Goal: Task Accomplishment & Management: Manage account settings

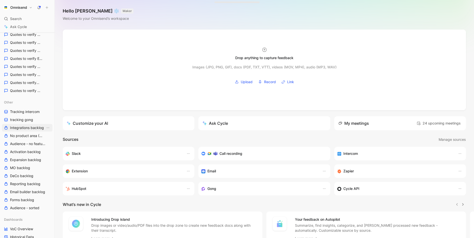
scroll to position [156, 0]
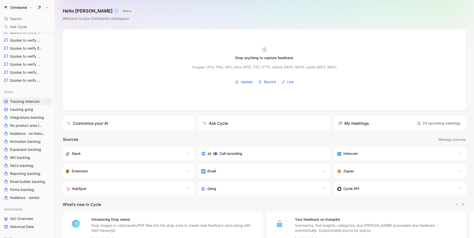
click at [30, 101] on span "Tracking intercom" at bounding box center [25, 101] width 30 height 5
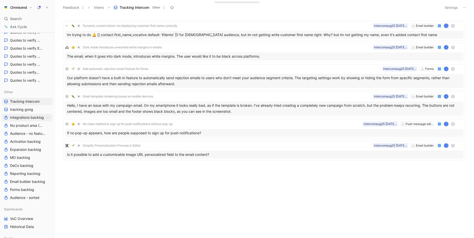
click at [31, 118] on span "Integrations backlog" at bounding box center [27, 117] width 34 height 5
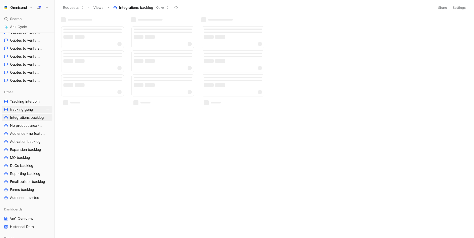
click at [30, 110] on span "tracking gong" at bounding box center [21, 109] width 23 height 5
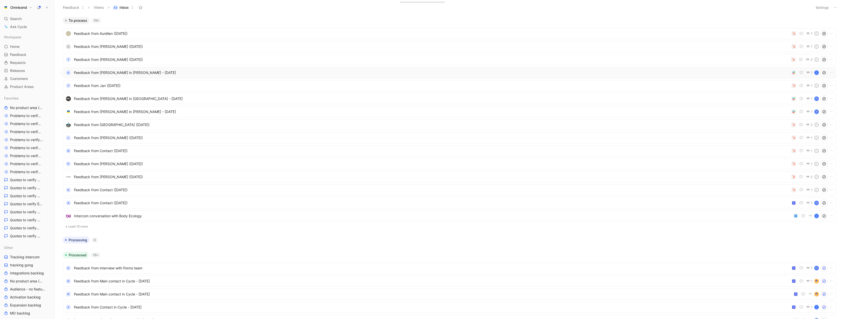
click at [189, 76] on div "Q Feedback from Mathías Korahais in Slack - 8/29/2025 1 K" at bounding box center [449, 72] width 769 height 7
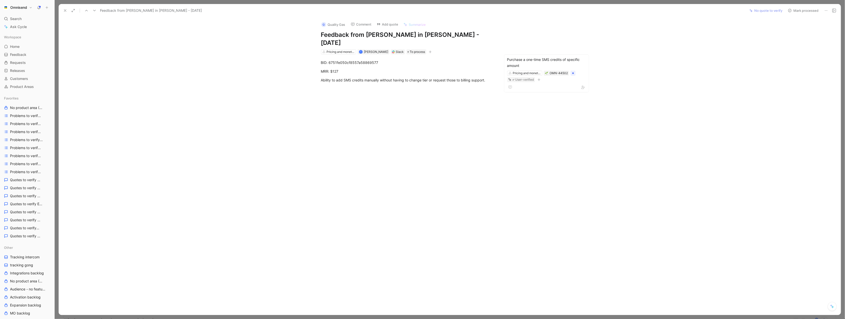
click at [67, 11] on icon at bounding box center [65, 11] width 4 height 4
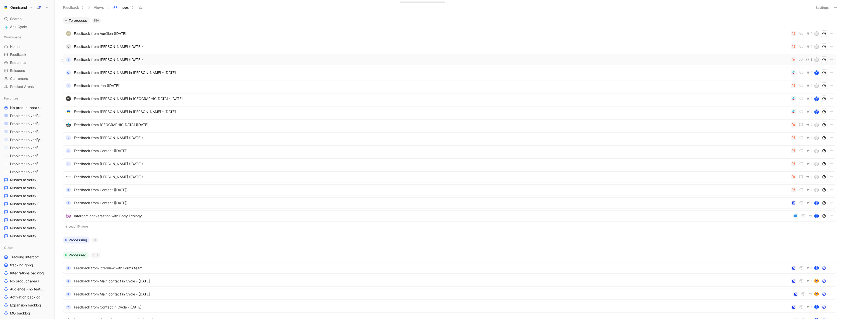
click at [719, 57] on span "Feedback from Manuel Montoya (Aug 29, 2025)" at bounding box center [431, 60] width 715 height 6
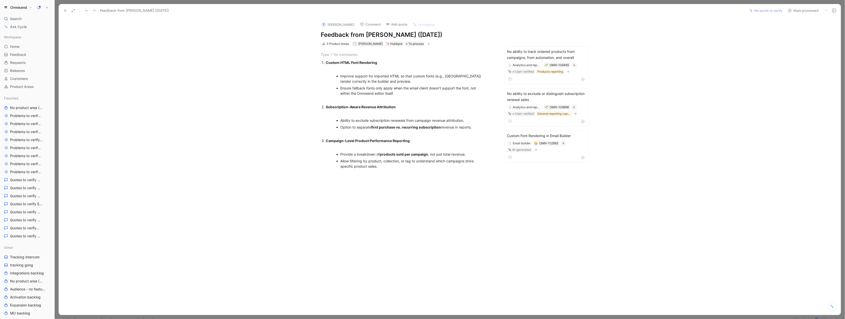
click at [65, 9] on icon at bounding box center [65, 11] width 4 height 4
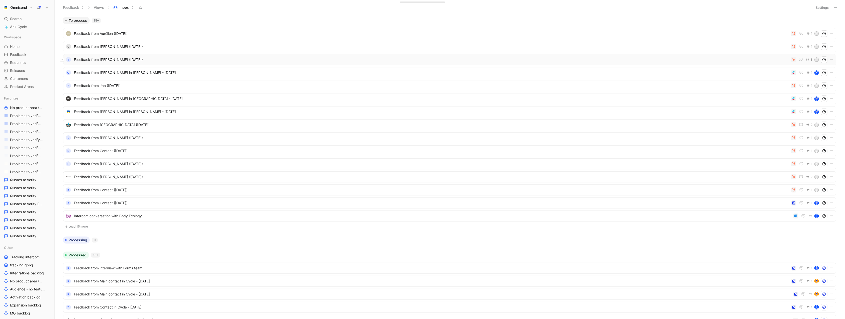
click at [751, 63] on div "T Feedback from Manuel Montoya (Aug 29, 2025) 3 M" at bounding box center [449, 59] width 769 height 7
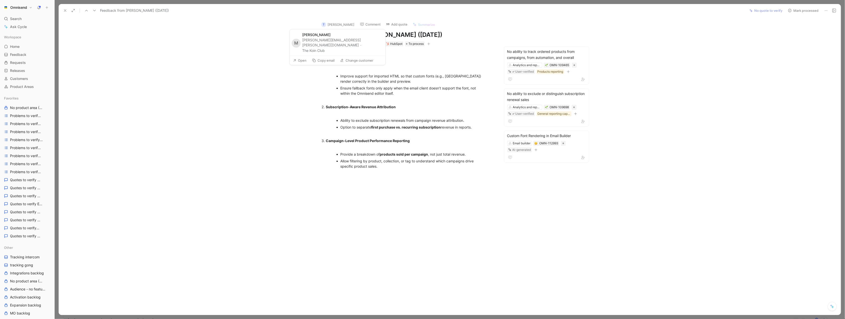
click at [318, 48] on button "The Koin Club" at bounding box center [313, 51] width 23 height 6
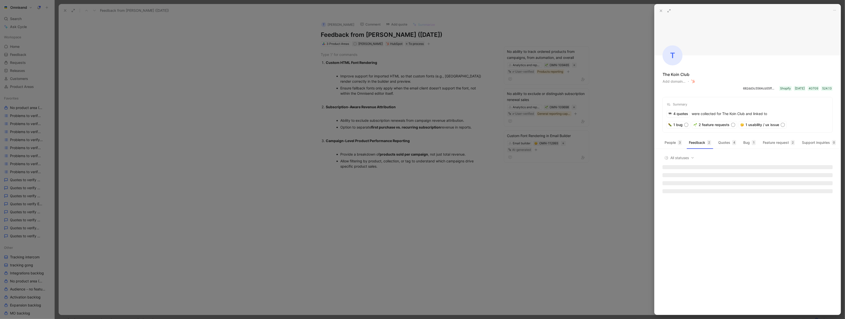
click at [366, 132] on div at bounding box center [422, 159] width 845 height 319
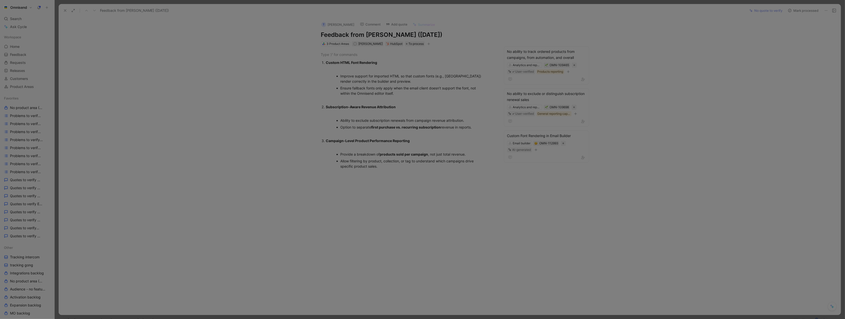
click at [254, 118] on div "Custom HTML Font Rendering Improve support for imported HTML so that custom fon…" at bounding box center [407, 117] width 677 height 143
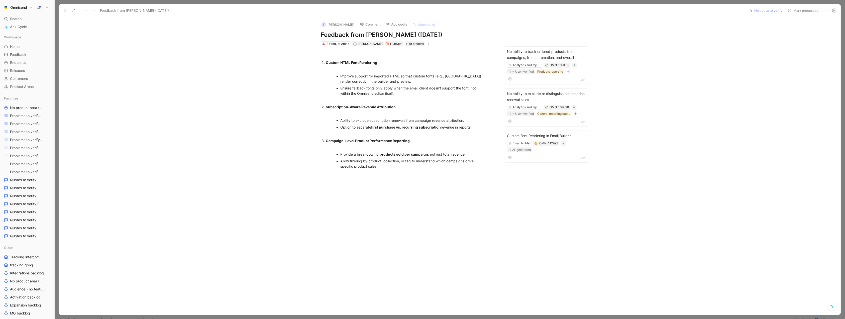
click at [16, 14] on div "Omnisend Search ⌘ K Ask Cycle Workspace Home G then H Feedback G then F Request…" at bounding box center [27, 159] width 54 height 319
click at [17, 18] on span "Search" at bounding box center [16, 19] width 12 height 6
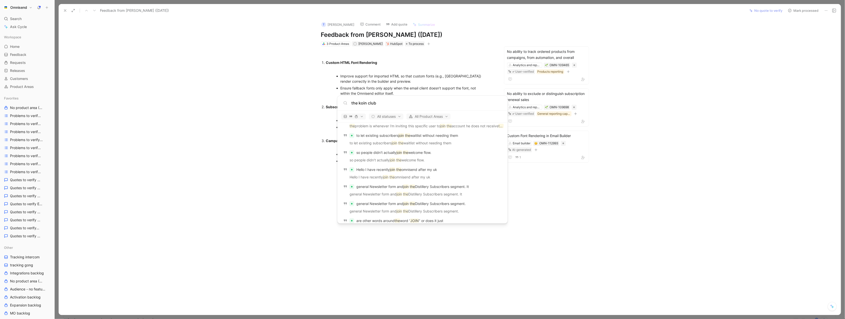
scroll to position [369, 0]
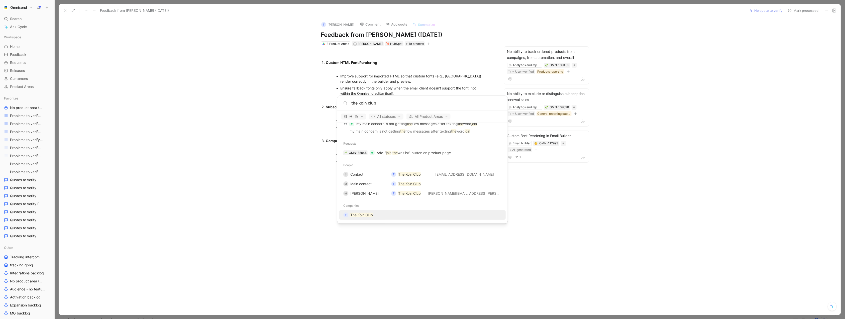
type input "the koin club"
click at [346, 217] on div "T The Koin Club" at bounding box center [422, 214] width 163 height 9
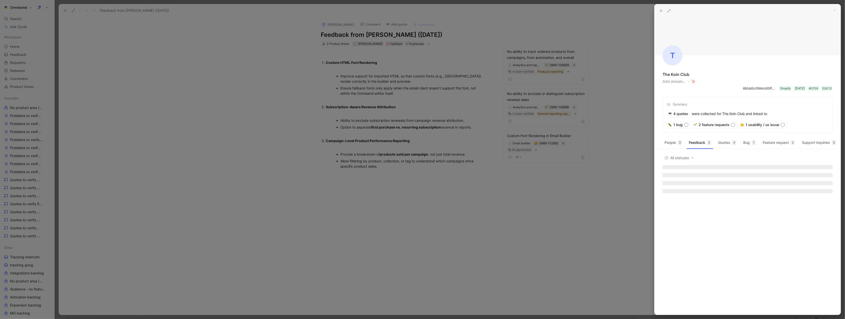
click at [552, 238] on div at bounding box center [422, 159] width 845 height 319
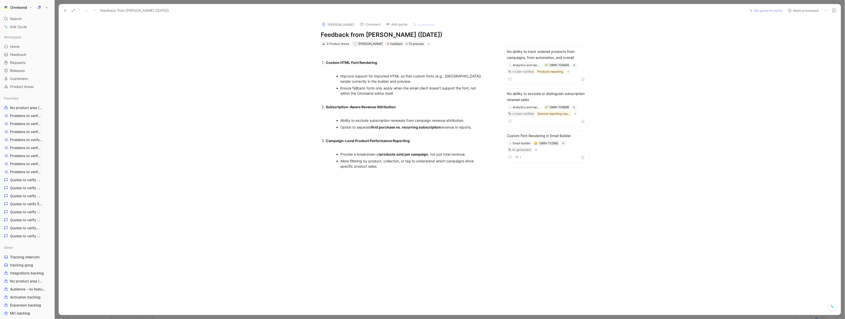
click at [66, 12] on icon at bounding box center [65, 11] width 4 height 4
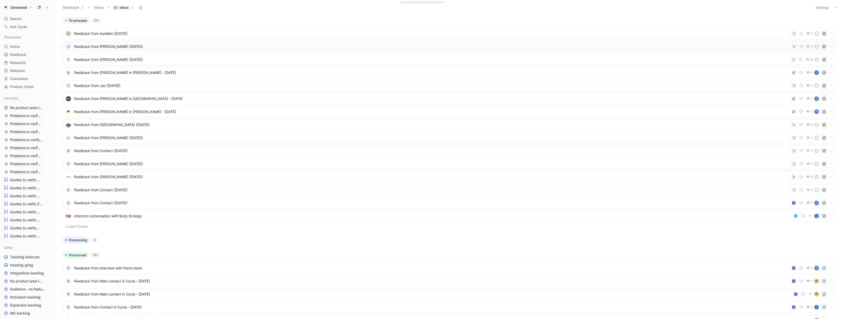
click at [275, 47] on span "Feedback from chen zq (Aug 29, 2025)" at bounding box center [431, 47] width 715 height 6
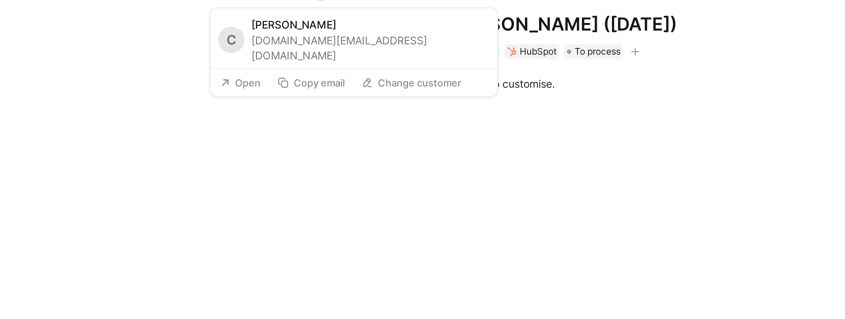
drag, startPoint x: 302, startPoint y: 41, endPoint x: 350, endPoint y: 41, distance: 48.1
click at [350, 41] on div "c chen zq wolddress.com@gmail.com" at bounding box center [335, 39] width 96 height 20
copy div "wolddress.com@gmail.com"
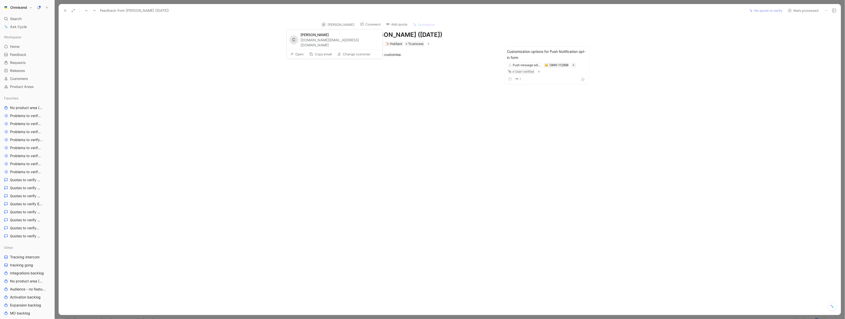
click at [351, 51] on button "Change customer" at bounding box center [354, 54] width 38 height 7
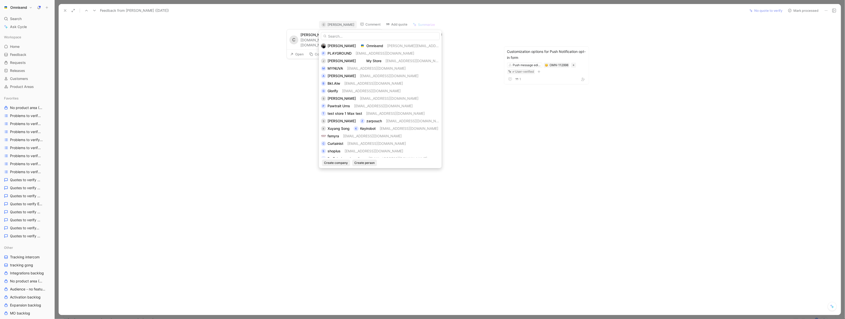
type input "https://omnisend.slack.com/archives/G01408ZK43E/p1755605563552379"
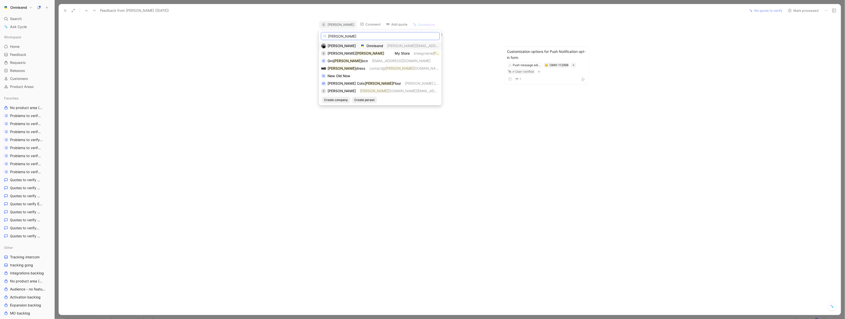
click at [371, 36] on input "wold" at bounding box center [380, 36] width 119 height 8
paste input "dress"
type input "wolddress"
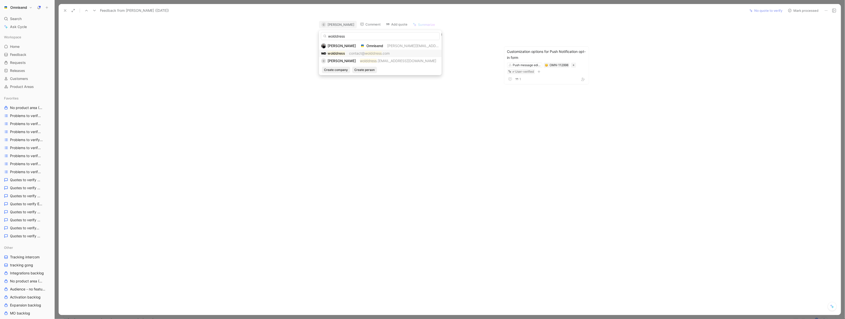
click at [350, 53] on span "contact@" at bounding box center [357, 53] width 16 height 4
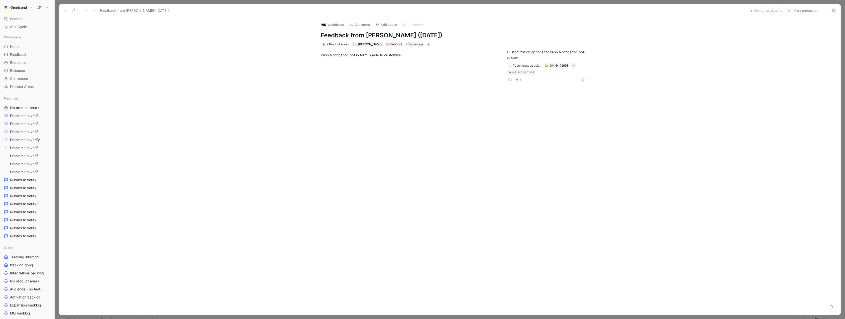
click at [63, 13] on button at bounding box center [65, 10] width 7 height 7
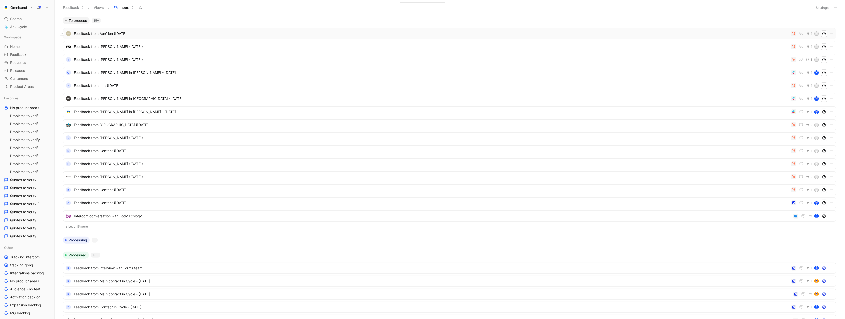
click at [722, 34] on span "Feedback from Aurélien (Aug 29, 2025)" at bounding box center [431, 34] width 715 height 6
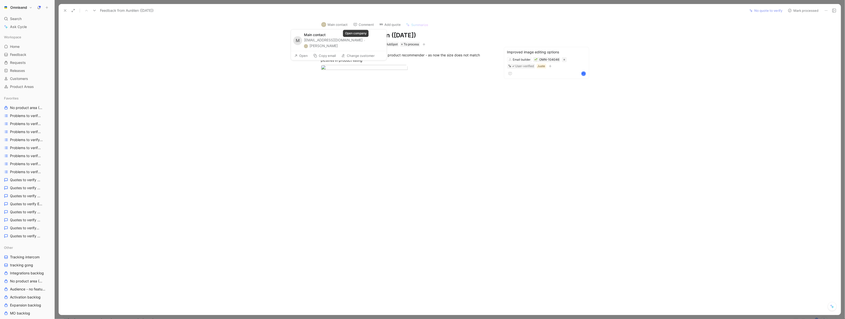
click at [338, 43] on button "Aurélien" at bounding box center [321, 46] width 34 height 6
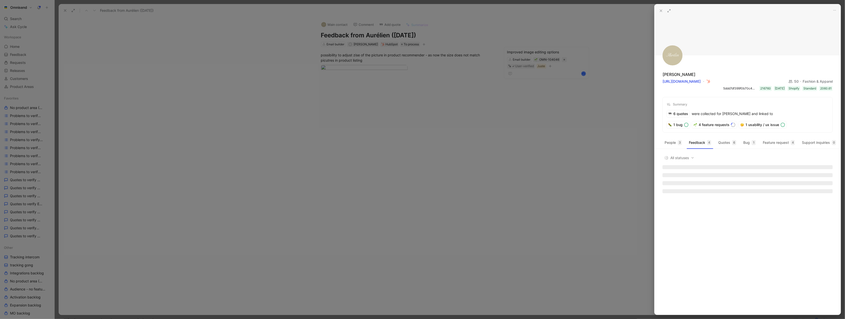
click at [523, 151] on div at bounding box center [422, 159] width 845 height 319
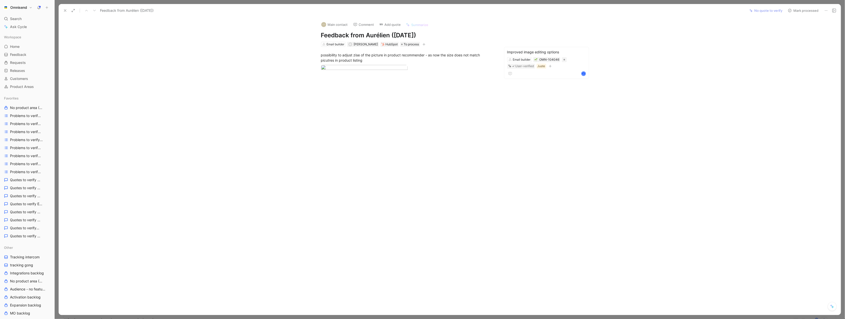
click at [66, 11] on use at bounding box center [65, 11] width 2 height 2
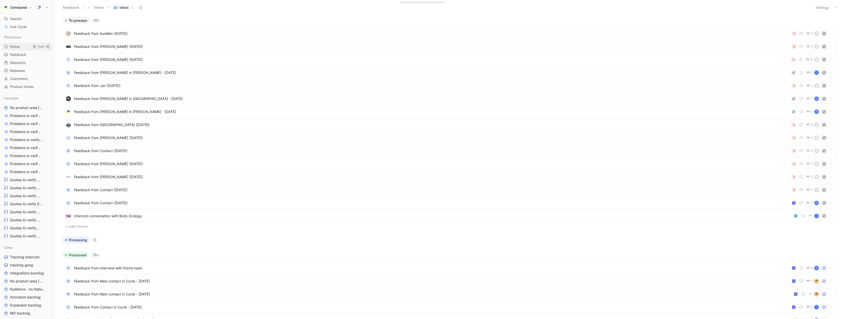
click at [15, 46] on span "Home" at bounding box center [15, 46] width 10 height 5
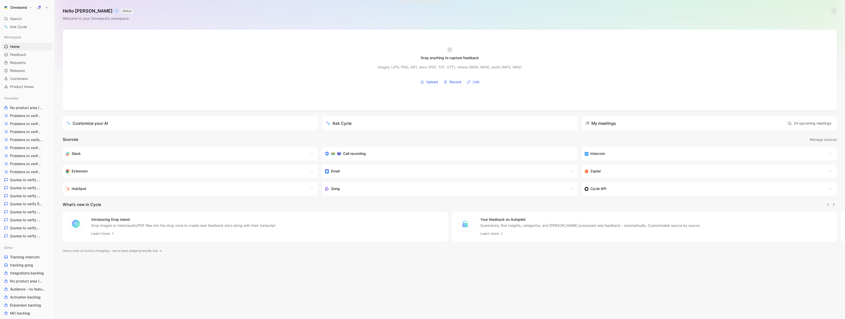
scroll to position [0, 0]
click at [20, 178] on span "tracking gong" at bounding box center [21, 176] width 23 height 5
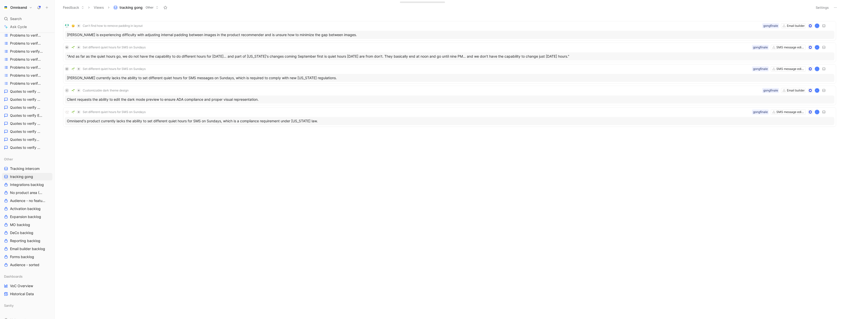
click at [817, 3] on header "Feedback Views tracking gong Other Settings" at bounding box center [450, 7] width 790 height 15
click at [818, 6] on button "Settings" at bounding box center [822, 7] width 18 height 7
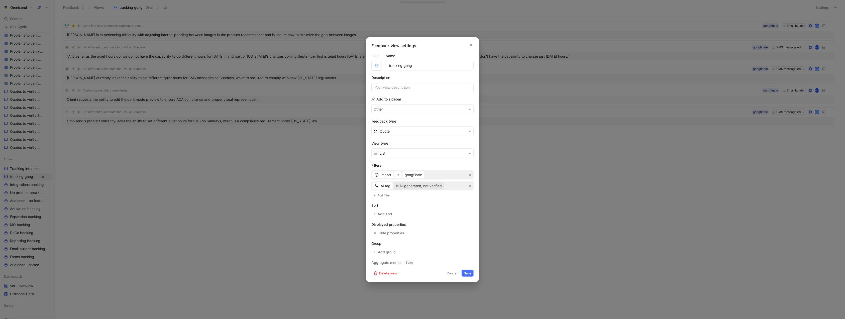
click at [435, 189] on span "is AI-generated, not verified" at bounding box center [419, 186] width 46 height 6
click at [431, 207] on div "is AI-generated, user-verified" at bounding box center [428, 204] width 68 height 8
click at [468, 272] on button "Save" at bounding box center [468, 273] width 12 height 7
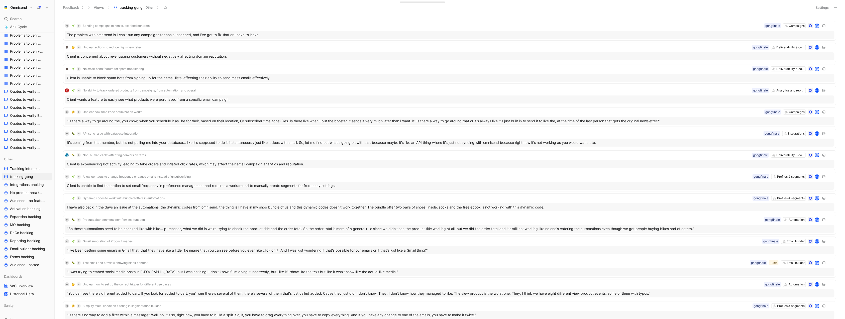
click at [821, 11] on div "Settings" at bounding box center [826, 7] width 26 height 7
click at [821, 7] on button "Settings" at bounding box center [822, 7] width 18 height 7
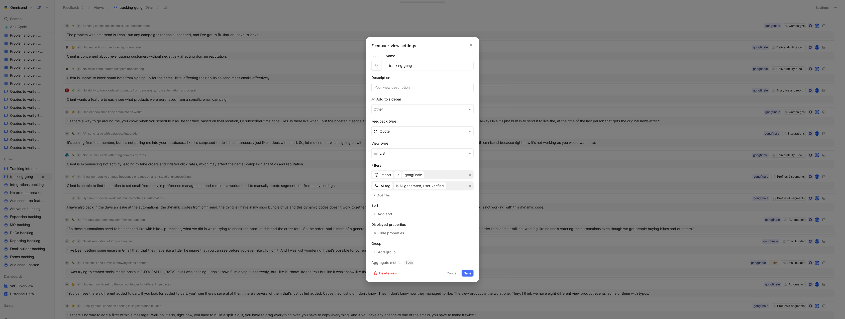
click at [699, 55] on div at bounding box center [422, 159] width 845 height 319
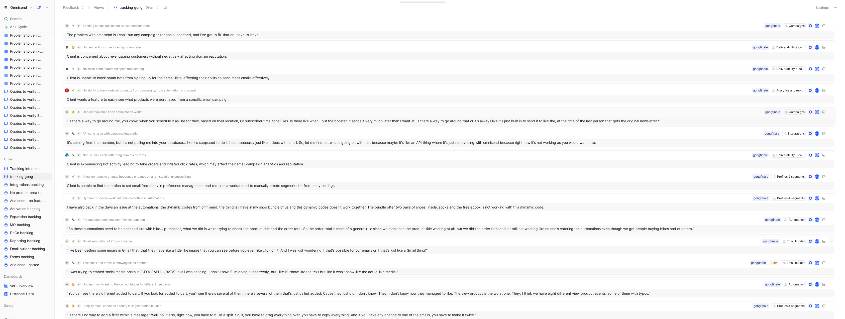
scroll to position [184, 0]
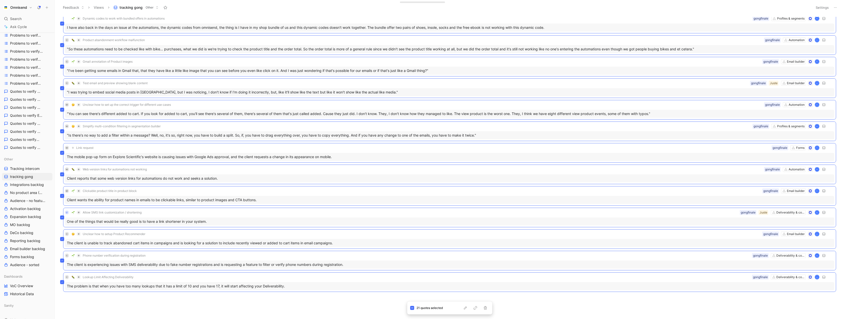
click at [819, 7] on button "Settings" at bounding box center [822, 7] width 18 height 7
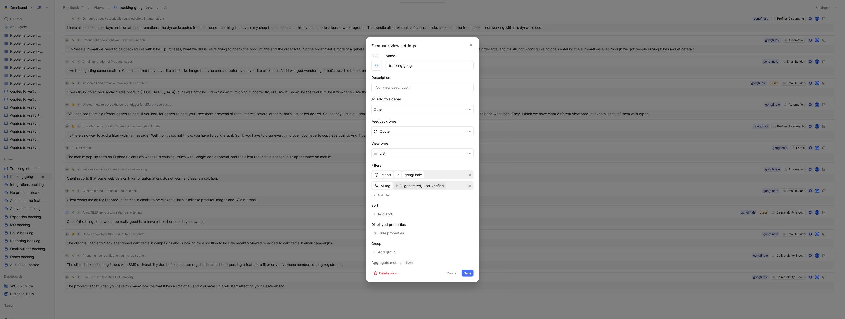
click at [437, 186] on span "is AI-generated, user-verified" at bounding box center [420, 186] width 48 height 6
click at [421, 199] on div "is AI-generated, not verified" at bounding box center [428, 196] width 64 height 6
click at [467, 273] on button "Save" at bounding box center [468, 273] width 12 height 7
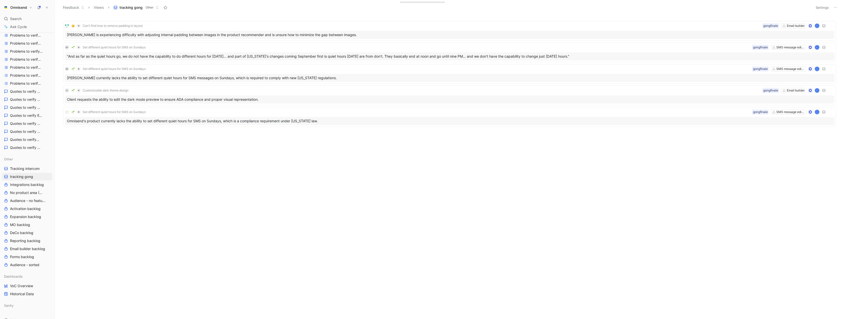
scroll to position [0, 0]
click at [822, 3] on header "Feedback Views tracking gong Other Settings" at bounding box center [450, 7] width 790 height 15
click at [820, 8] on button "Settings" at bounding box center [822, 7] width 18 height 7
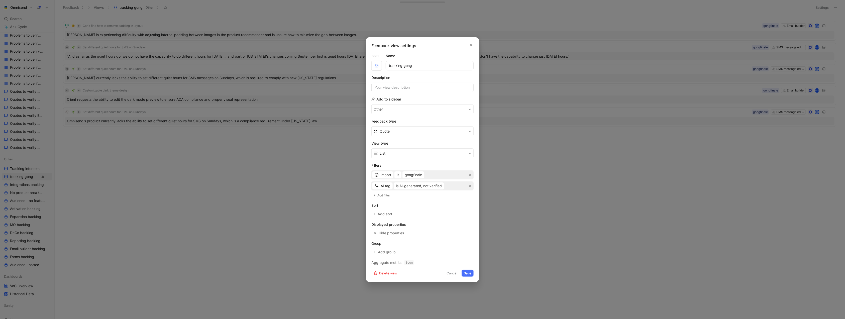
click at [471, 41] on div "Feedback view settings Icon Name tracking gong Description Add to sidebar Other…" at bounding box center [422, 159] width 113 height 245
click at [471, 44] on icon "button" at bounding box center [471, 45] width 2 height 2
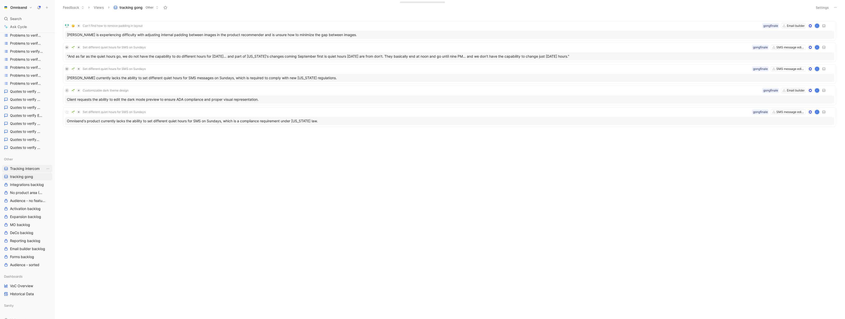
click at [20, 170] on span "Tracking intercom" at bounding box center [25, 168] width 30 height 5
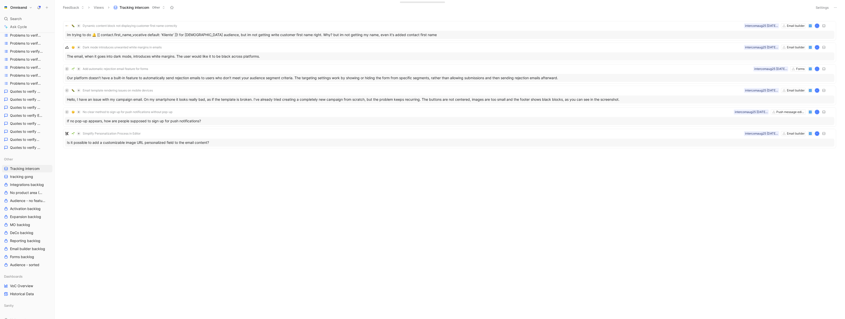
click at [821, 7] on button "Settings" at bounding box center [822, 7] width 18 height 7
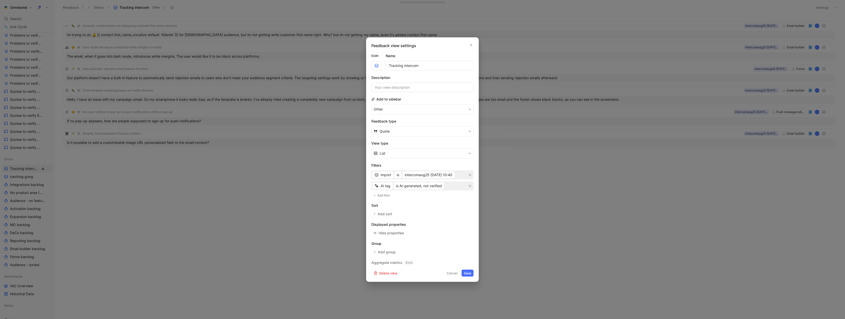
click at [436, 182] on div "AI tag is AI-generated, not verified" at bounding box center [422, 185] width 102 height 9
click at [435, 189] on div "AI tag is AI-generated, not verified" at bounding box center [422, 185] width 102 height 9
click at [436, 186] on span "is AI-generated, not verified" at bounding box center [419, 186] width 46 height 6
click at [450, 273] on button "Cancel" at bounding box center [451, 273] width 15 height 7
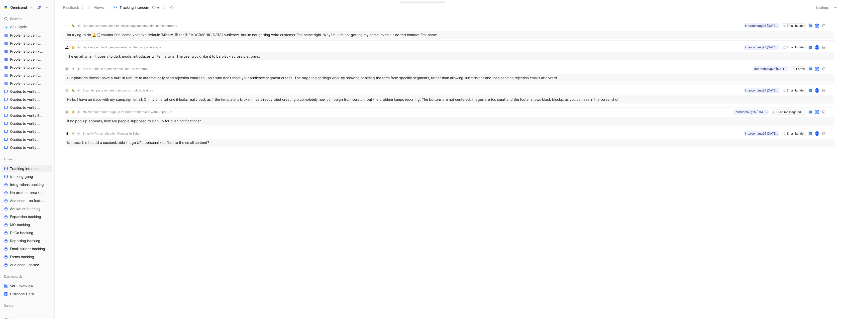
click at [554, 187] on div "Dynamic content block not displaying customer first name correctly Email builde…" at bounding box center [449, 168] width 783 height 302
click at [828, 10] on button "Settings" at bounding box center [822, 7] width 18 height 7
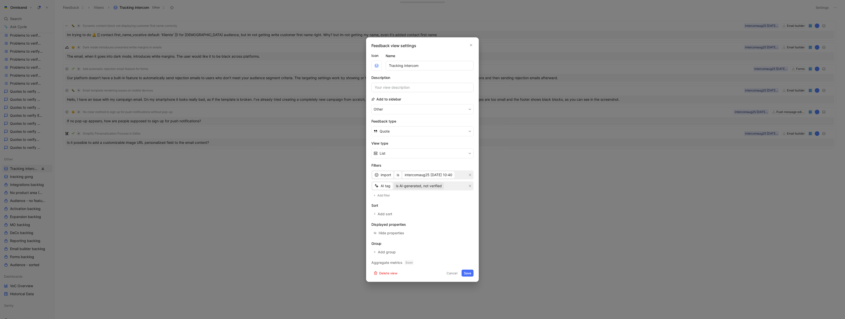
click at [436, 185] on span "is AI-generated, not verified" at bounding box center [419, 186] width 46 height 6
drag, startPoint x: 426, startPoint y: 203, endPoint x: 428, endPoint y: 201, distance: 2.7
click at [428, 201] on div "is AI-generated, user-verified" at bounding box center [428, 204] width 64 height 6
click at [473, 277] on div "Cancel Save" at bounding box center [458, 273] width 29 height 7
click at [467, 275] on button "Save" at bounding box center [468, 273] width 12 height 7
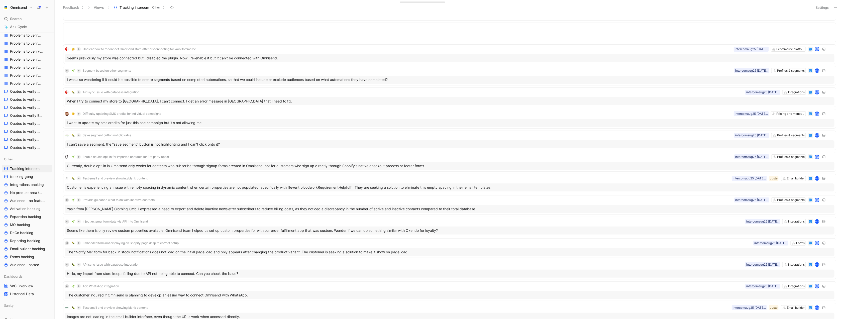
scroll to position [1155, 0]
